Goal: Task Accomplishment & Management: Use online tool/utility

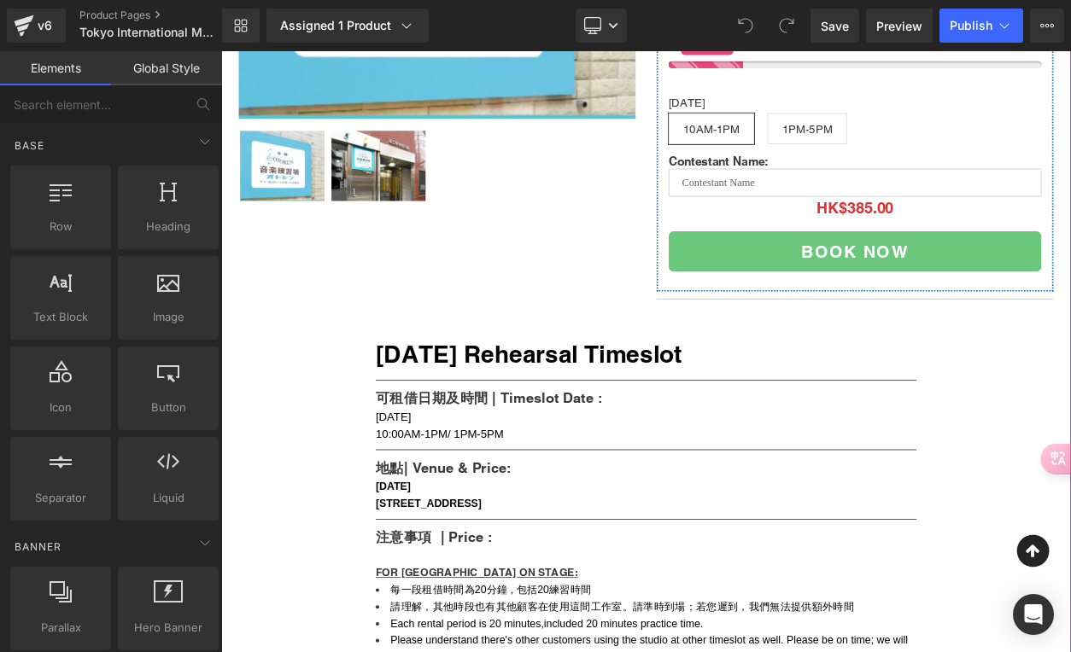
scroll to position [814, 0]
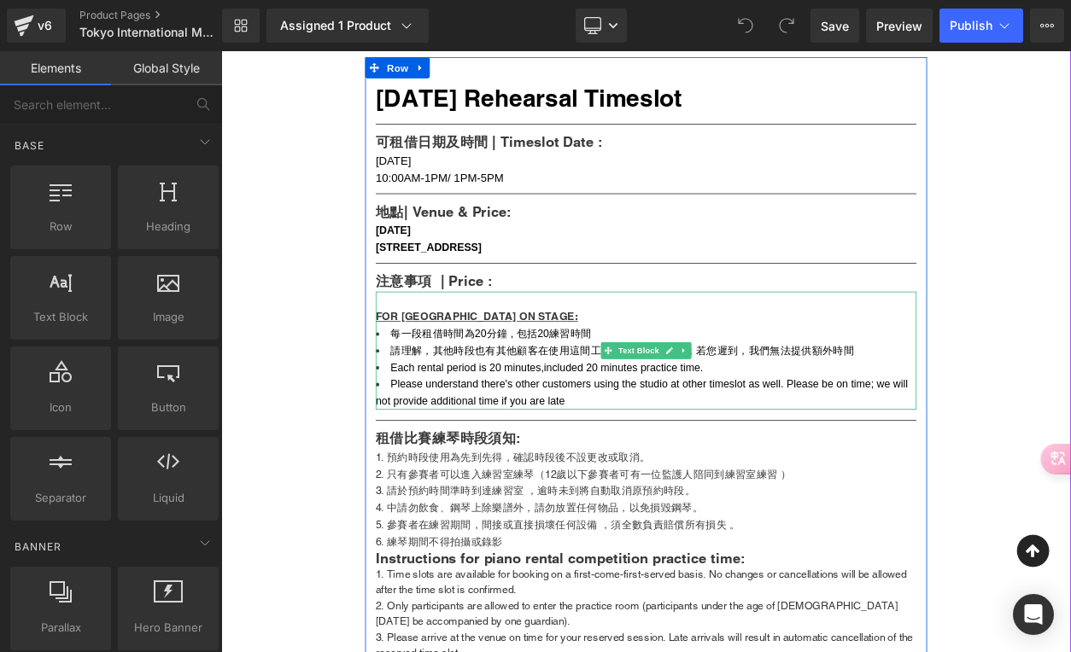
click at [535, 402] on span "每一段租借時間為20分鐘 , 包括20練習時間" at bounding box center [549, 395] width 244 height 15
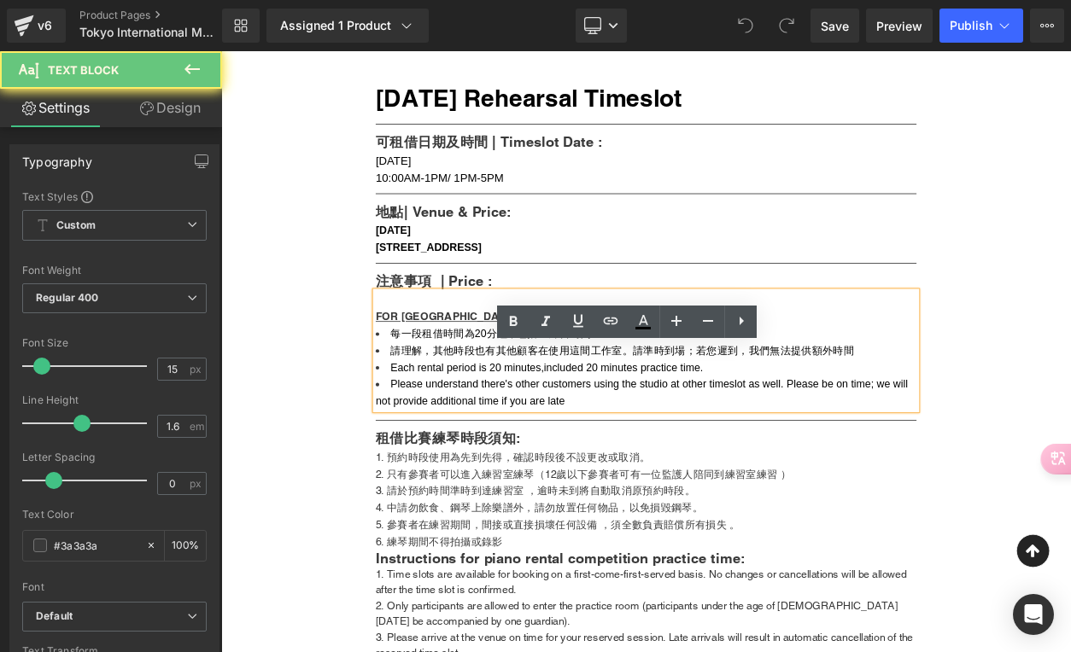
click at [524, 402] on span "每一段租借時間為20分鐘 , 包括20練習時間" at bounding box center [549, 395] width 244 height 15
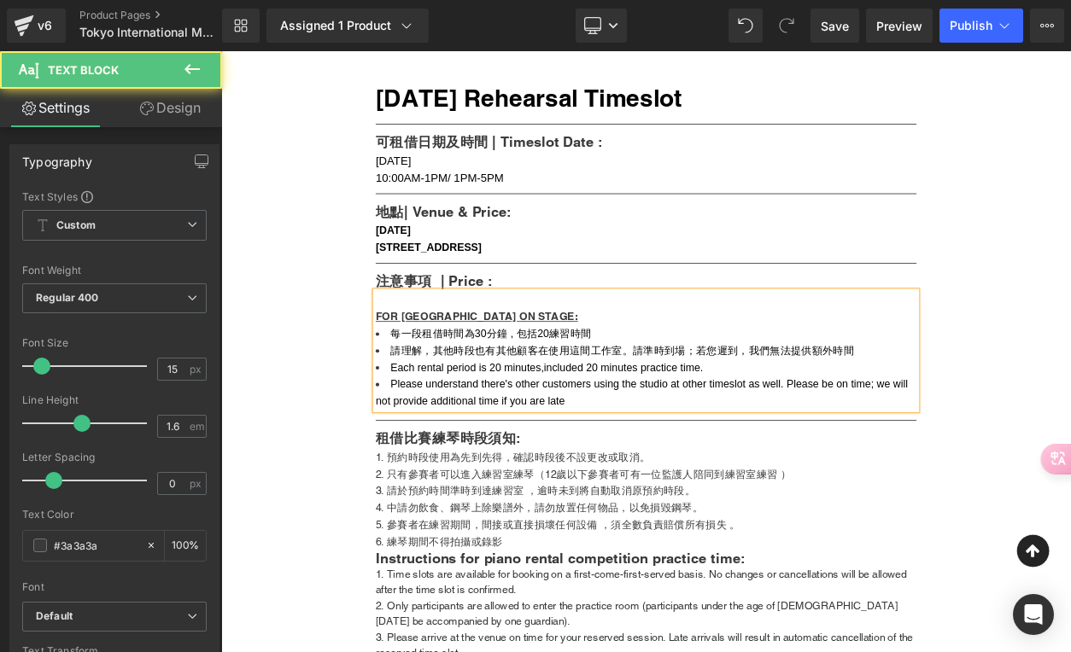
click at [602, 402] on span "每一段租借時間為30分鐘 , 包括20練習時間" at bounding box center [549, 395] width 244 height 15
click at [547, 443] on span "Each rental period is 20 minutes,included 20 minutes practice time." at bounding box center [617, 436] width 380 height 15
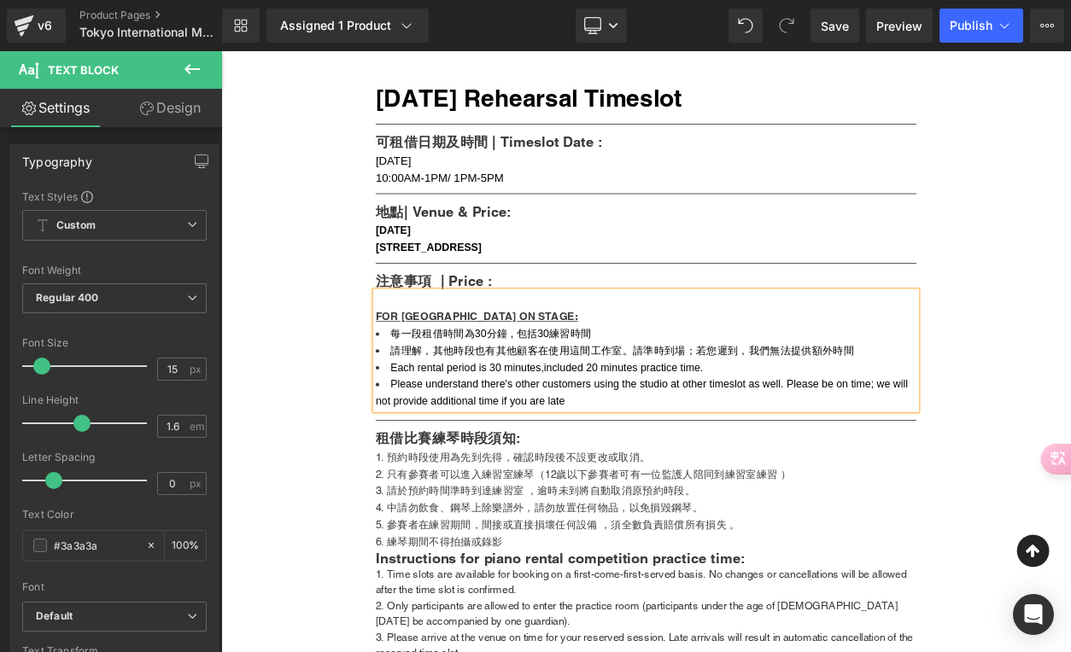
click at [665, 443] on span "Each rental period is 30 minutes,included 20 minutes practice time." at bounding box center [617, 436] width 380 height 15
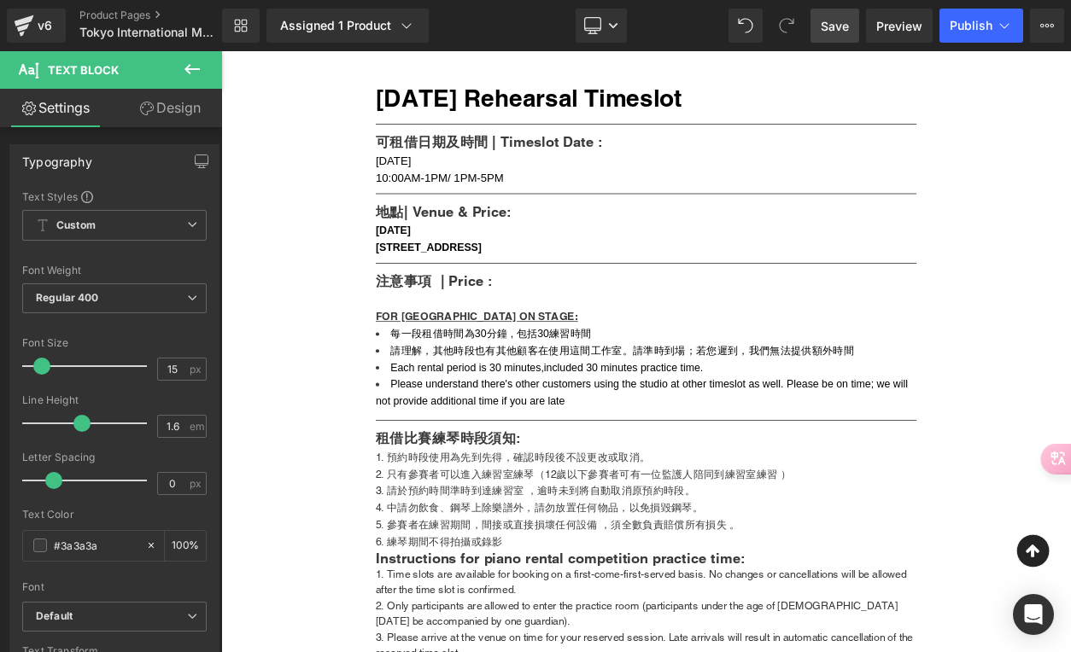
click at [830, 27] on span "Save" at bounding box center [835, 26] width 28 height 18
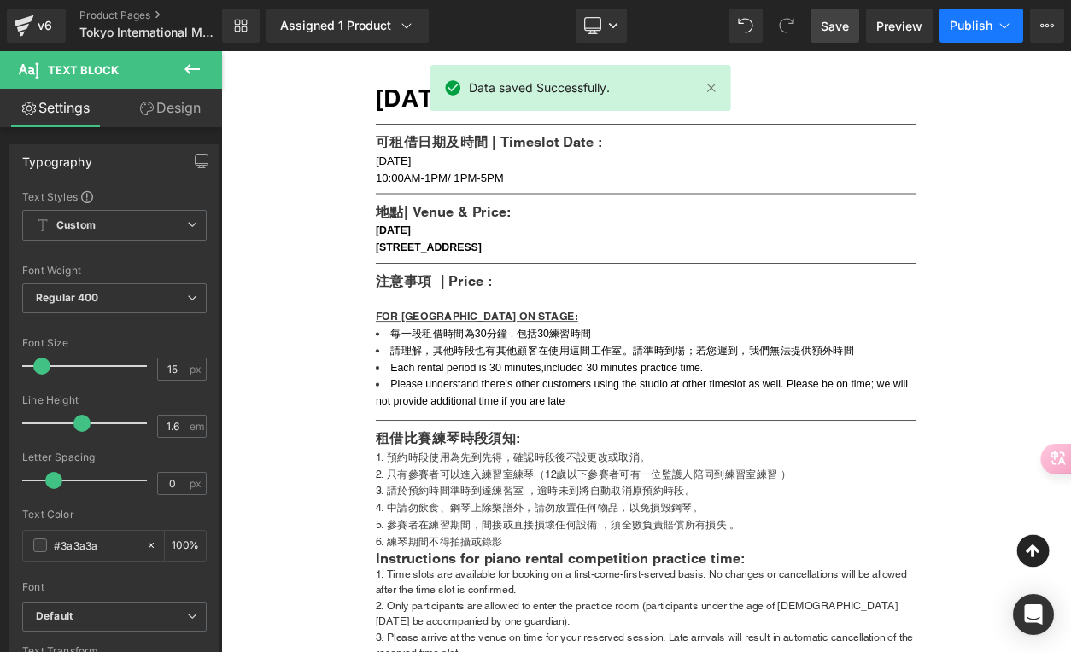
click at [963, 30] on span "Publish" at bounding box center [971, 26] width 43 height 14
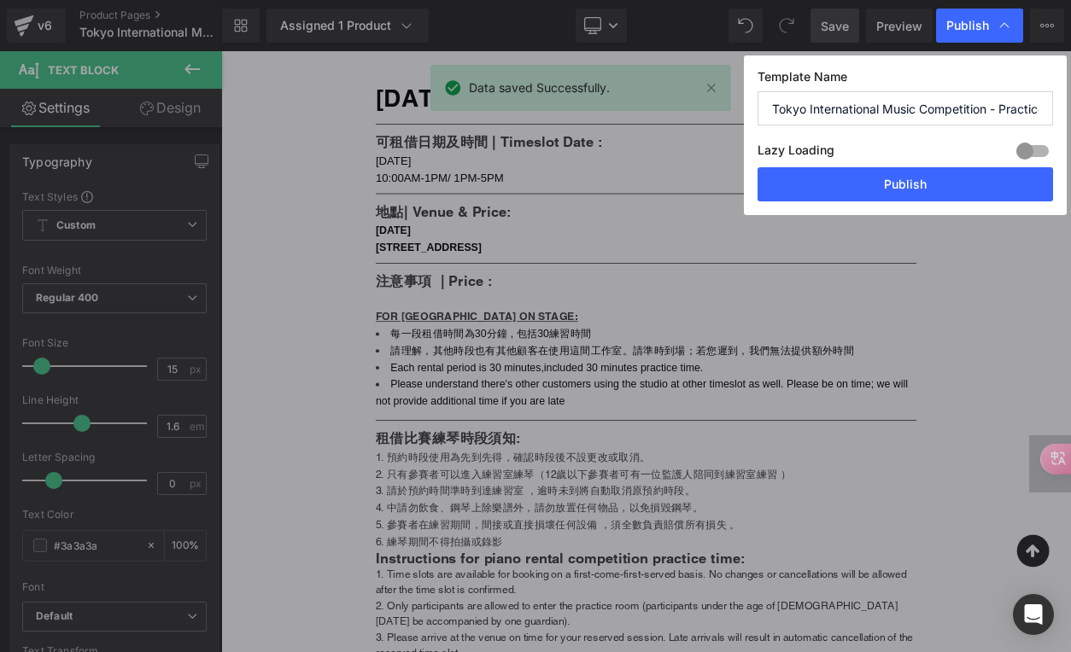
click at [915, 202] on div "Template Name Tokyo International Music Competition - Practice Timeslot Lazy Lo…" at bounding box center [905, 136] width 323 height 160
click at [915, 190] on button "Publish" at bounding box center [904, 184] width 295 height 34
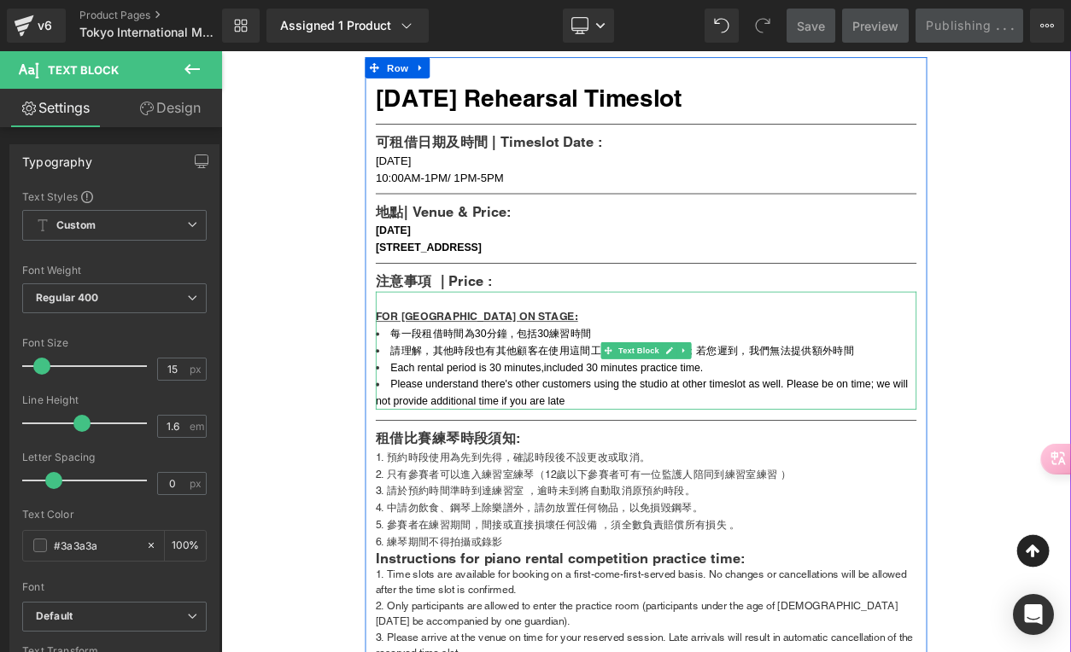
scroll to position [825, 0]
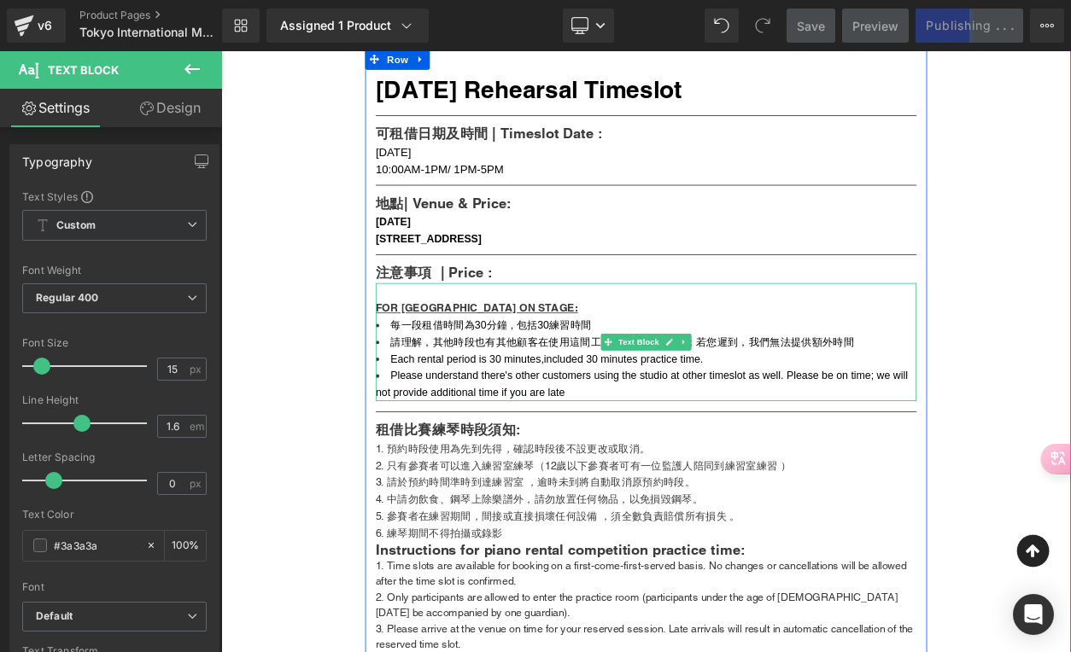
click at [611, 432] on span "Each rental period is 30 minutes,included 30 minutes practice time." at bounding box center [617, 425] width 380 height 15
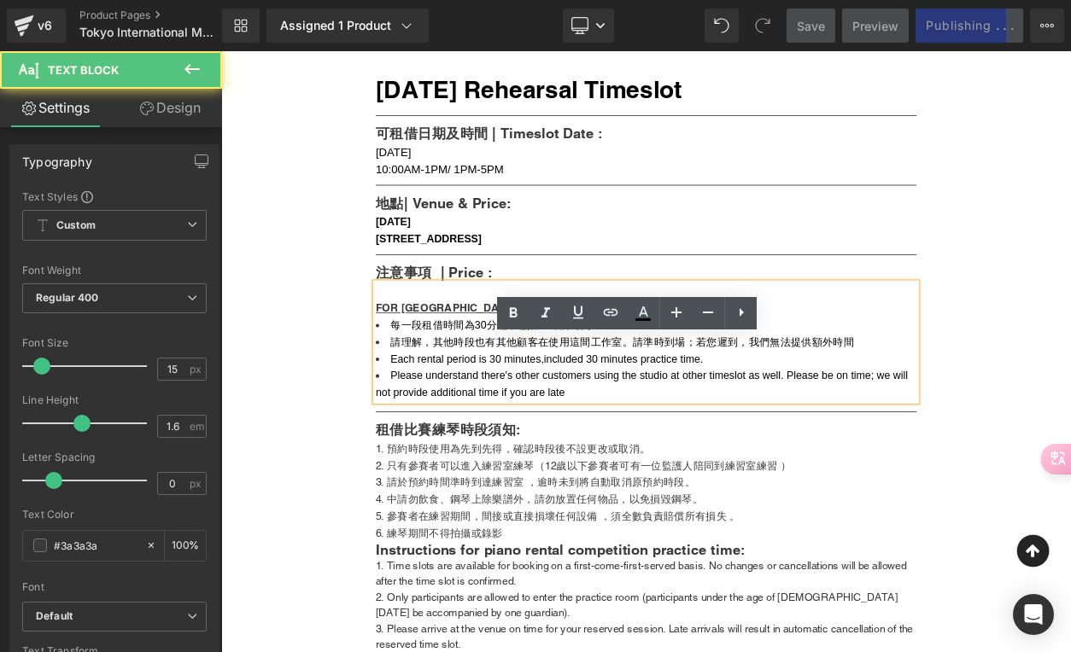
click at [601, 432] on span "Each rental period is 30 minutes,included 30 minutes practice time." at bounding box center [617, 425] width 380 height 15
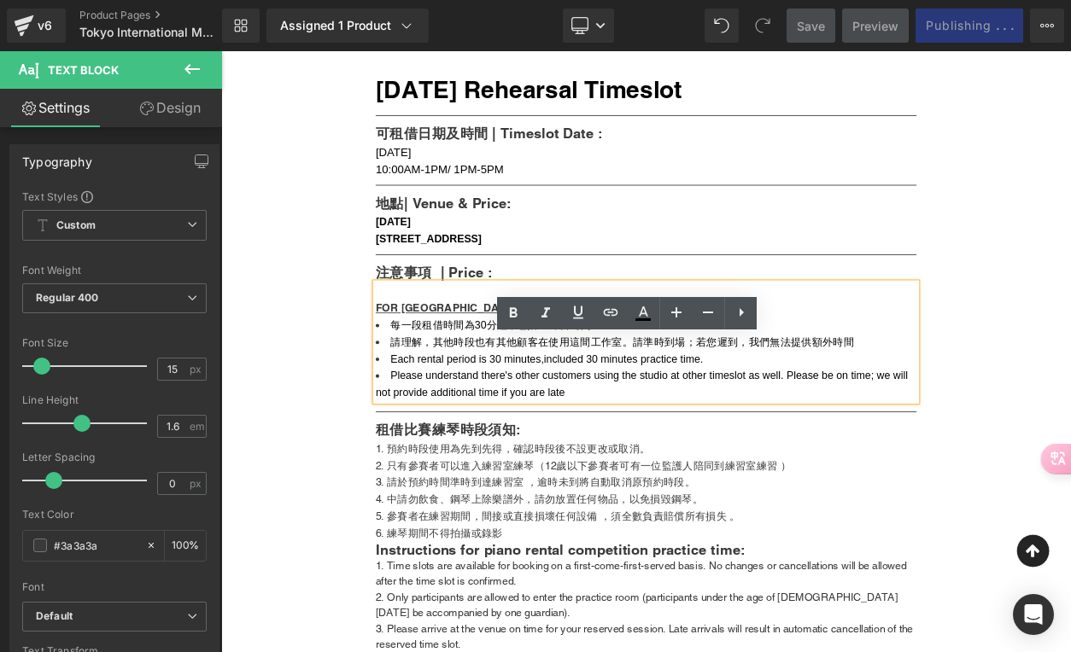
click at [609, 432] on span "Each rental period is 30 minutes,included 30 minutes practice time." at bounding box center [617, 425] width 380 height 15
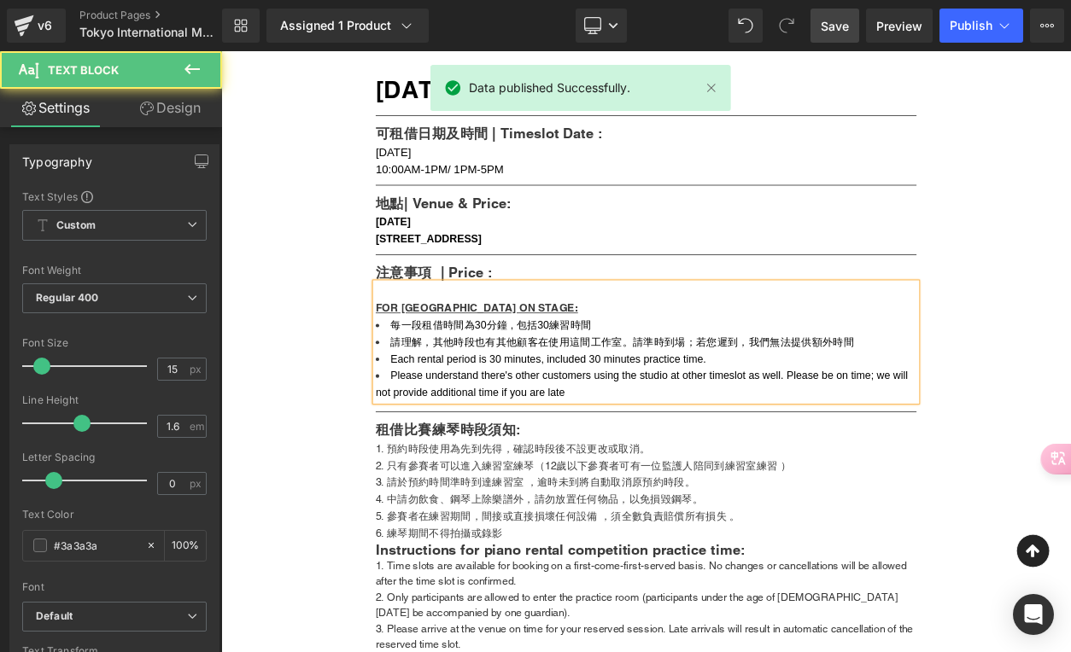
click at [706, 473] on span "Please understand there's other customers using the studio at other timeslot as…" at bounding box center [734, 455] width 651 height 35
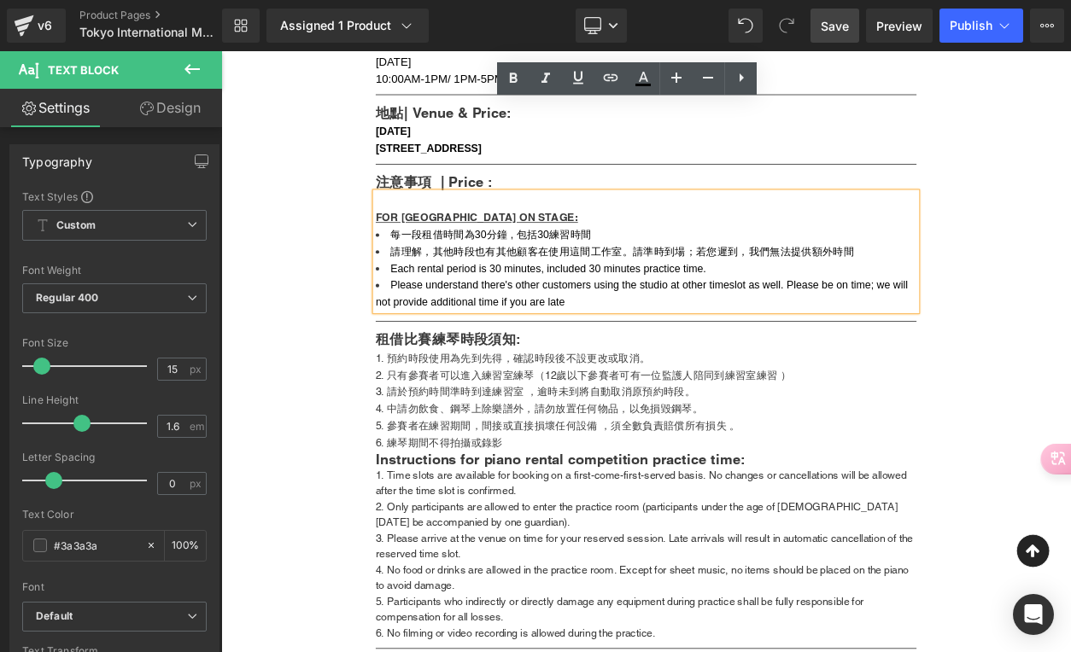
scroll to position [909, 0]
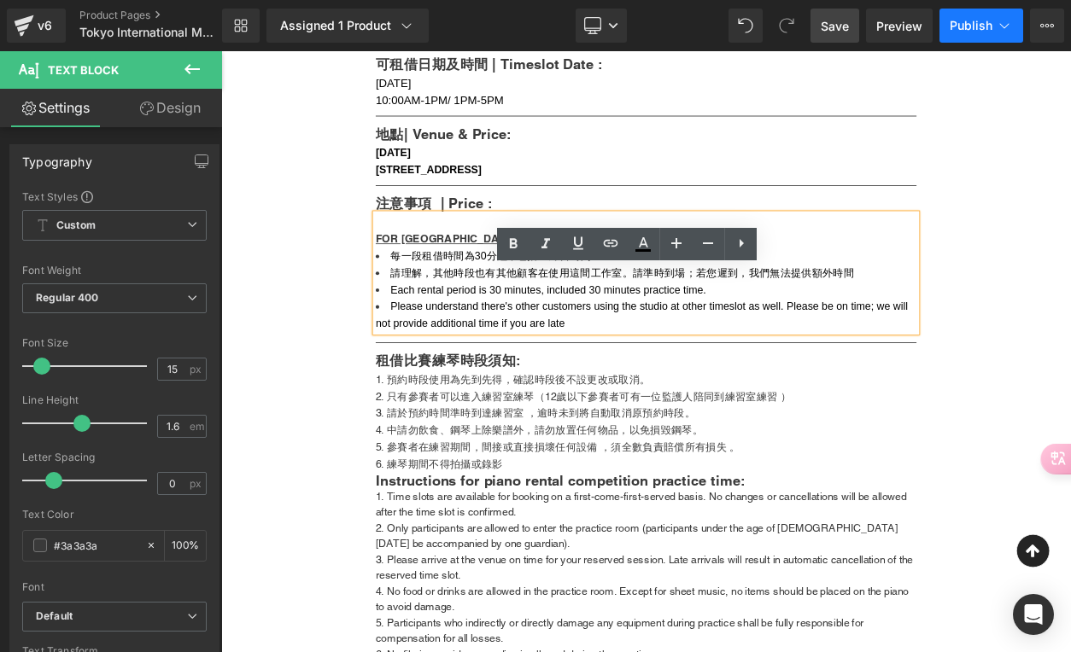
click at [972, 27] on span "Publish" at bounding box center [971, 26] width 43 height 14
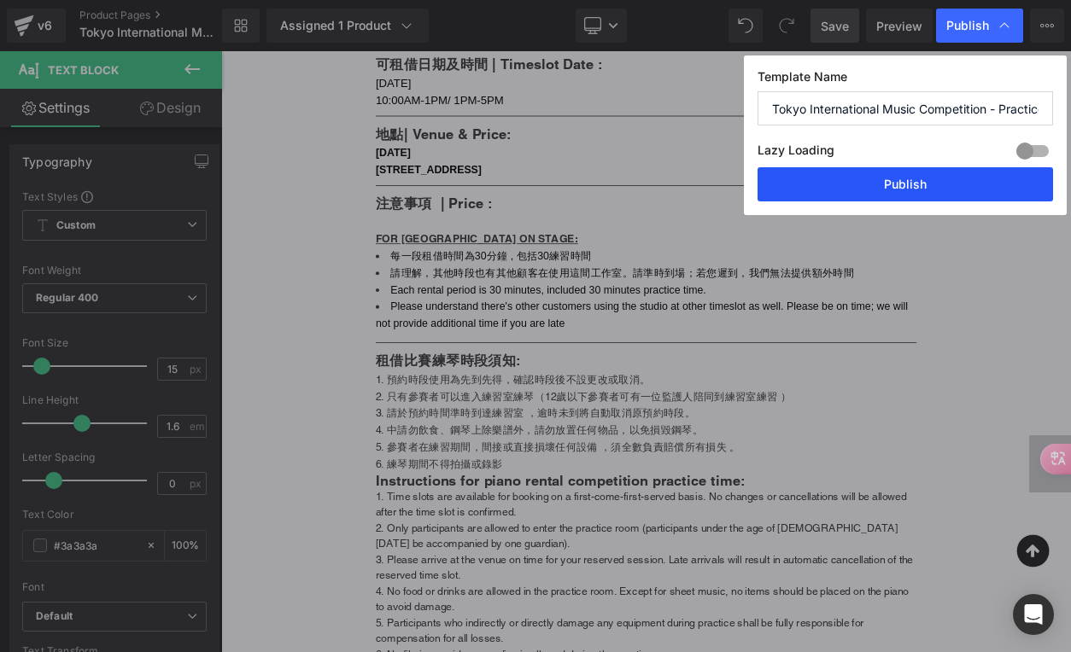
click at [929, 196] on button "Publish" at bounding box center [904, 184] width 295 height 34
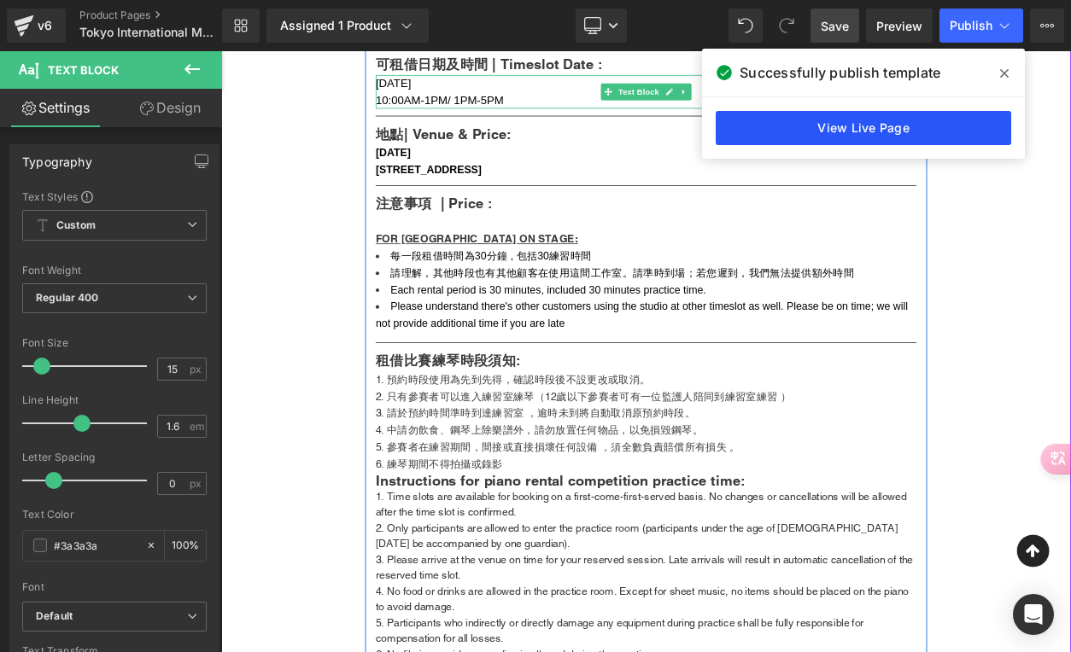
click at [894, 136] on link "View Live Page" at bounding box center [863, 128] width 295 height 34
